Goal: Check status: Check status

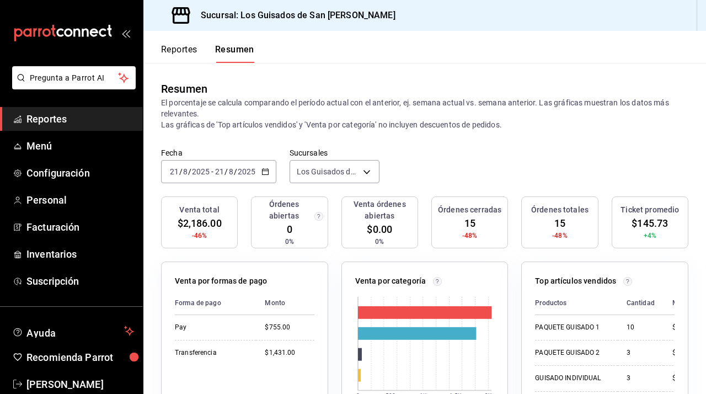
click at [272, 167] on div "[DATE] [DATE] - [DATE] [DATE]" at bounding box center [218, 171] width 115 height 23
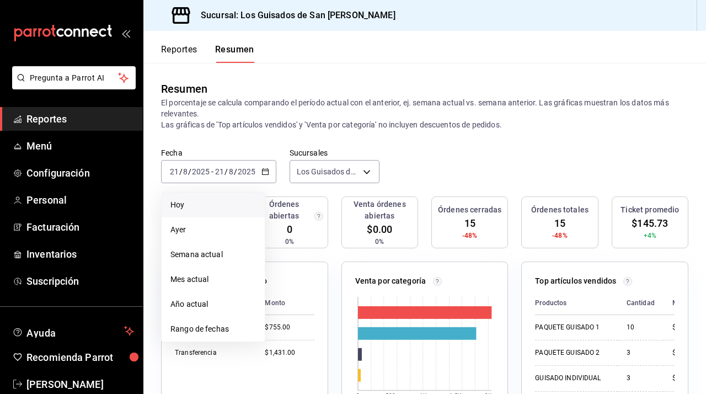
click at [231, 213] on li "Hoy" at bounding box center [213, 205] width 103 height 25
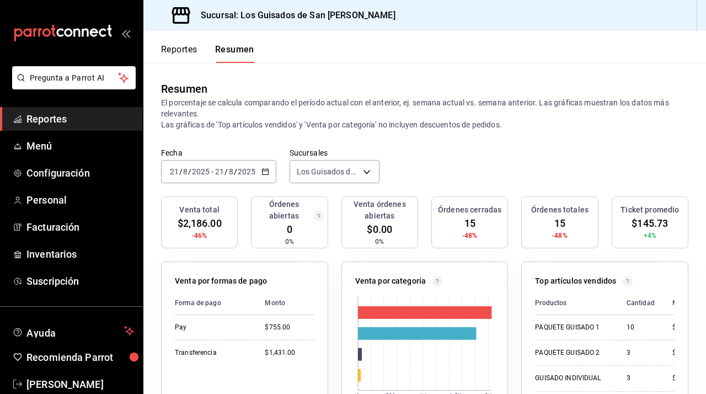
click at [90, 125] on span "Reportes" at bounding box center [80, 118] width 108 height 15
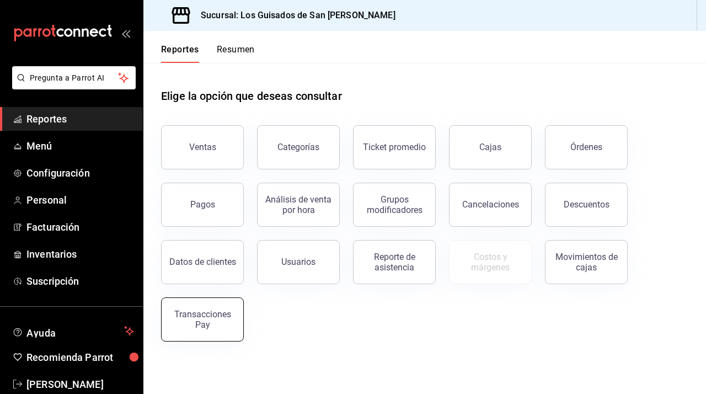
click at [217, 311] on div "Transacciones Pay" at bounding box center [202, 319] width 68 height 21
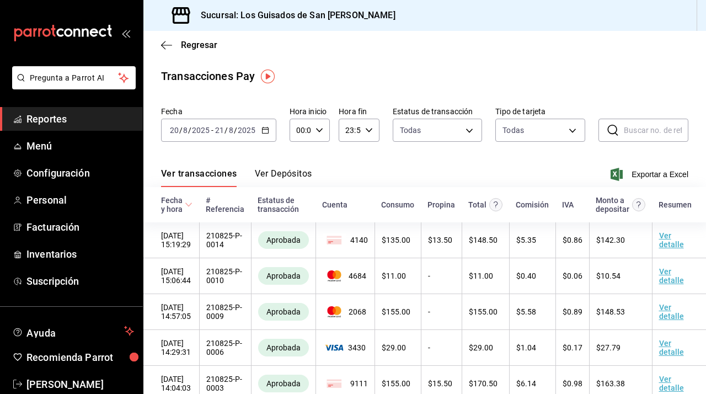
click at [279, 174] on button "Ver Depósitos" at bounding box center [283, 177] width 57 height 19
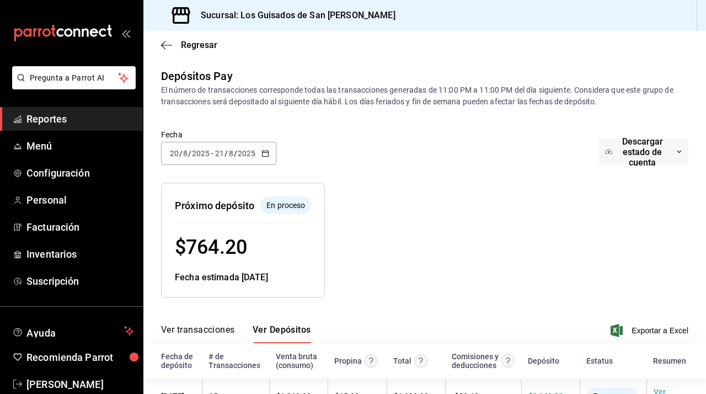
scroll to position [83, 0]
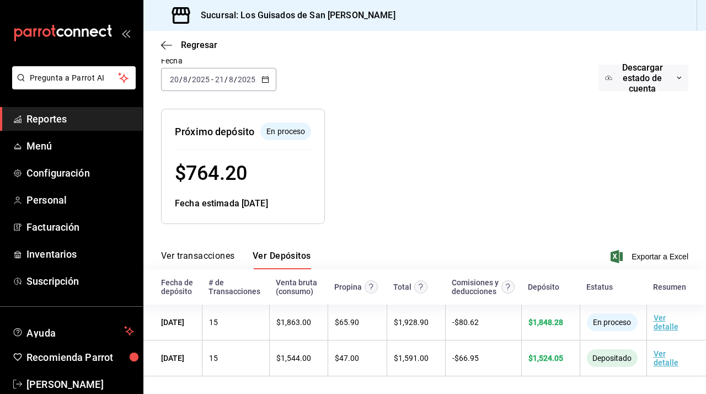
click at [202, 251] on button "Ver transacciones" at bounding box center [198, 260] width 74 height 19
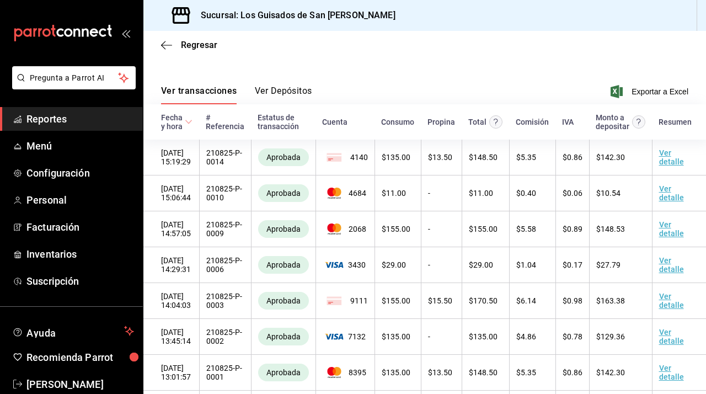
click at [277, 94] on button "Ver Depósitos" at bounding box center [283, 95] width 57 height 19
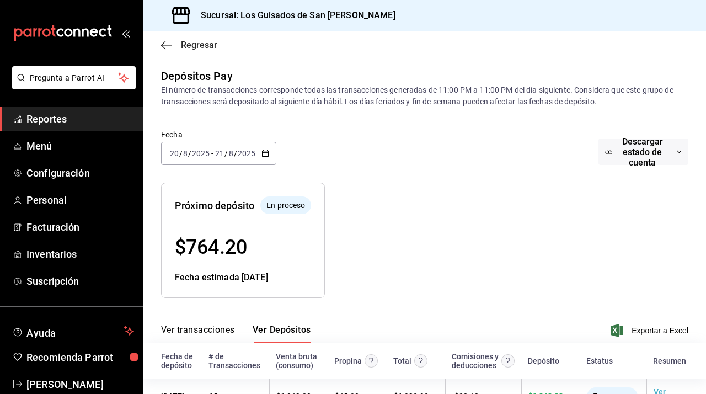
click at [178, 42] on span "Regresar" at bounding box center [189, 45] width 56 height 10
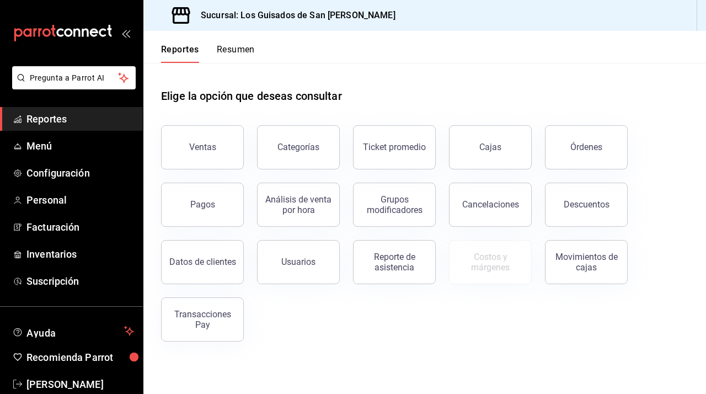
click at [210, 164] on button "Ventas" at bounding box center [202, 147] width 83 height 44
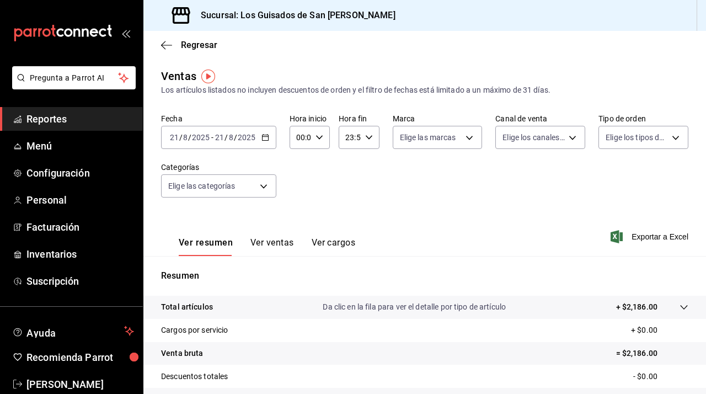
click at [176, 56] on div "Regresar" at bounding box center [424, 45] width 563 height 28
click at [177, 46] on span "Regresar" at bounding box center [189, 45] width 56 height 10
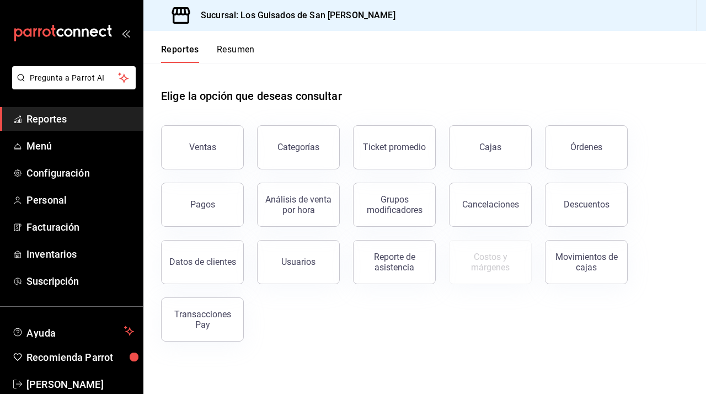
click at [241, 63] on div "Elige la opción que deseas consultar" at bounding box center [425, 87] width 528 height 49
click at [238, 59] on button "Resumen" at bounding box center [236, 53] width 38 height 19
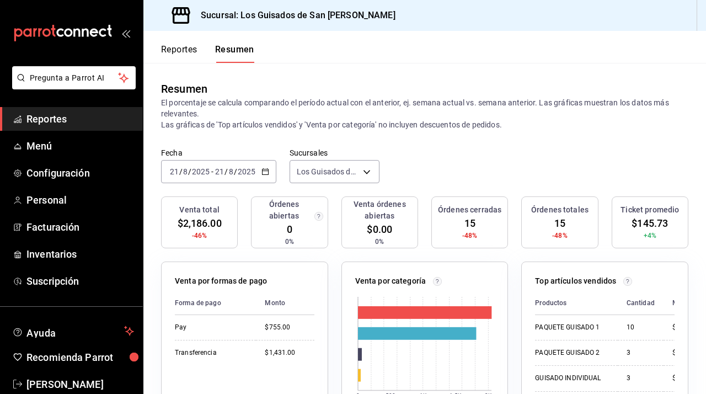
click at [264, 168] on icon "button" at bounding box center [266, 172] width 8 height 8
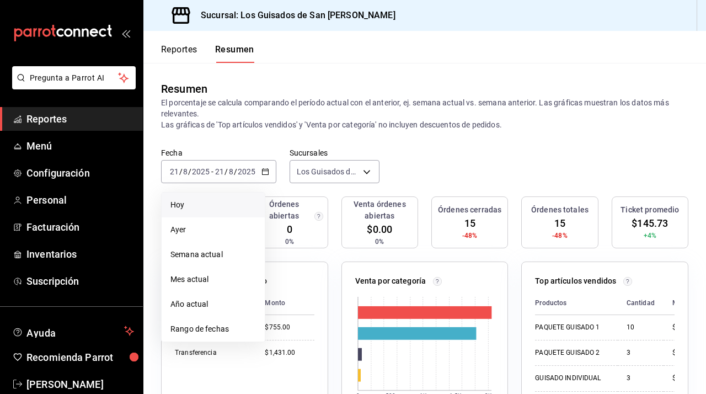
click at [227, 200] on span "Hoy" at bounding box center [214, 205] width 86 height 12
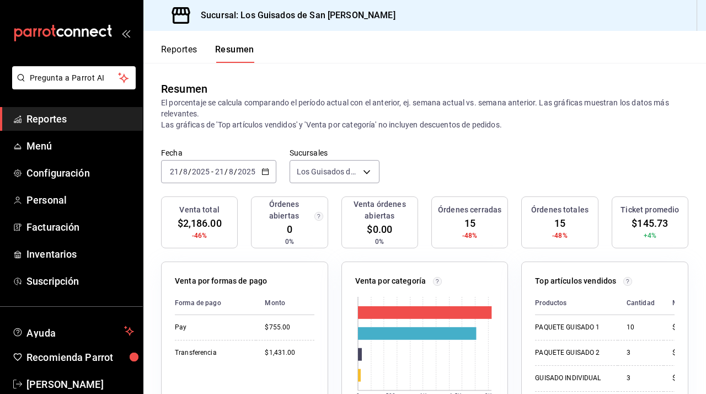
click at [186, 51] on button "Reportes" at bounding box center [179, 53] width 36 height 19
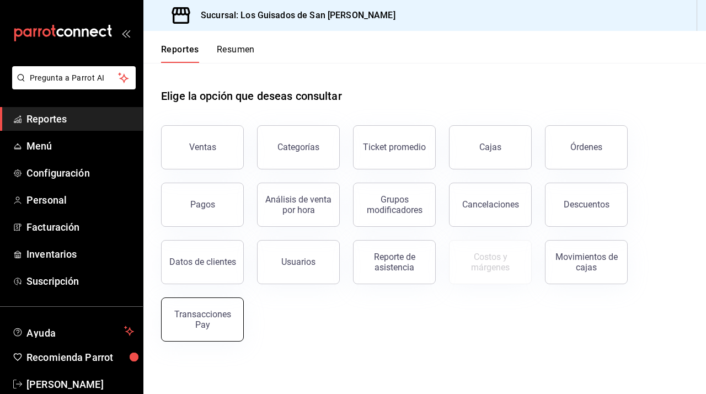
click at [224, 329] on button "Transacciones Pay" at bounding box center [202, 319] width 83 height 44
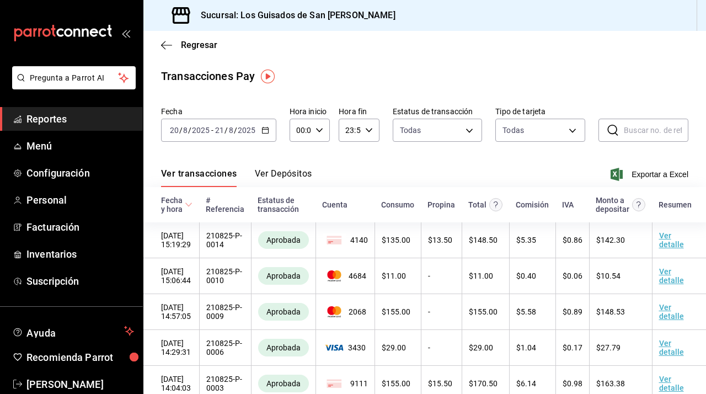
click at [298, 174] on button "Ver Depósitos" at bounding box center [283, 177] width 57 height 19
